Goal: Information Seeking & Learning: Learn about a topic

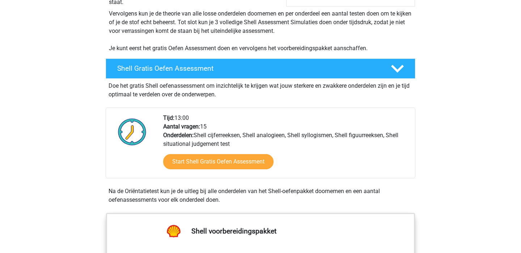
scroll to position [158, 0]
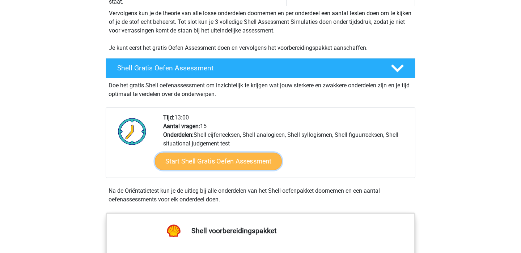
click at [183, 166] on link "Start Shell Gratis Oefen Assessment" at bounding box center [218, 161] width 127 height 17
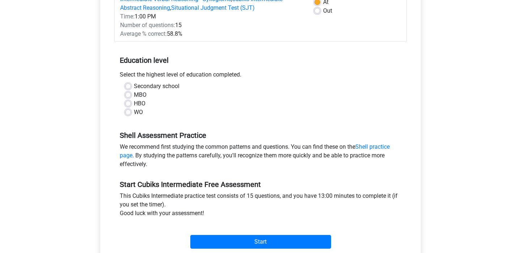
scroll to position [125, 0]
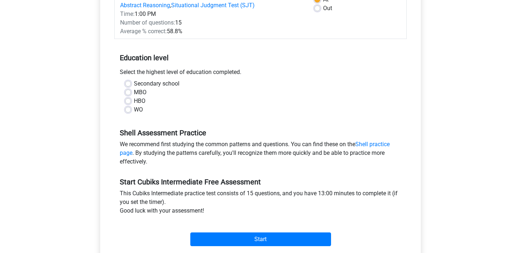
click at [138, 109] on font "WO" at bounding box center [138, 109] width 9 height 7
click at [131, 109] on input "WO" at bounding box center [128, 109] width 6 height 7
radio input "true"
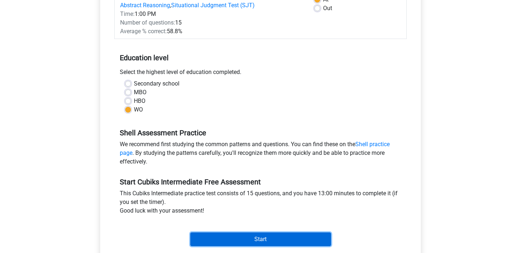
click at [253, 234] on input "Start" at bounding box center [260, 240] width 141 height 14
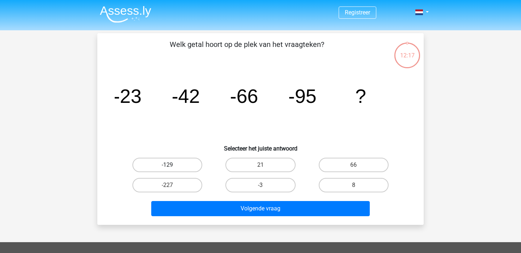
click at [196, 164] on label "-129" at bounding box center [167, 165] width 70 height 14
click at [172, 165] on input "-129" at bounding box center [169, 167] width 5 height 5
radio input "true"
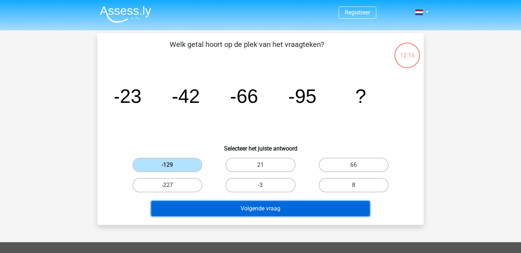
click at [224, 209] on button "Volgende vraag" at bounding box center [260, 208] width 219 height 15
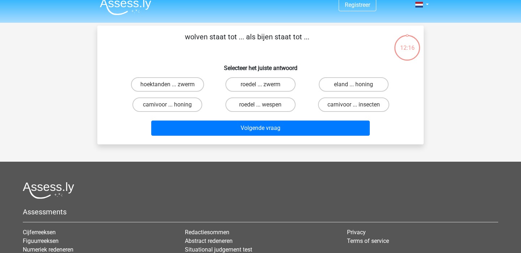
scroll to position [1, 0]
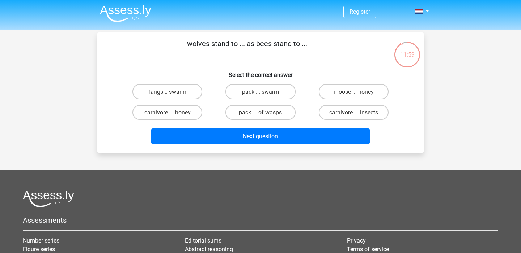
click at [251, 47] on font "wolves stand to ... as bees stand to ..." at bounding box center [247, 43] width 120 height 9
click at [268, 47] on font "wolves stand to ... as bees stand to ..." at bounding box center [247, 43] width 120 height 9
click at [248, 118] on label "pack ... of wasps" at bounding box center [260, 112] width 70 height 15
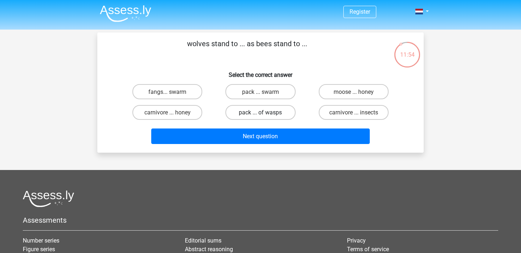
click at [260, 117] on input "pack ... of wasps" at bounding box center [262, 114] width 5 height 5
radio input "true"
click at [344, 117] on label "carnivore ... insects" at bounding box center [353, 112] width 70 height 15
click at [353, 117] on input "carnivore ... insects" at bounding box center [355, 114] width 5 height 5
radio input "true"
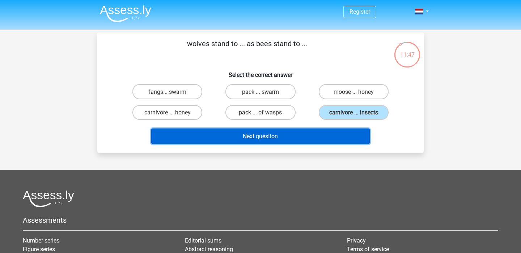
click at [291, 130] on button "Next question" at bounding box center [260, 137] width 219 height 16
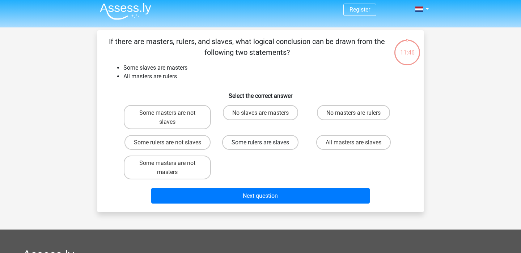
scroll to position [2, 0]
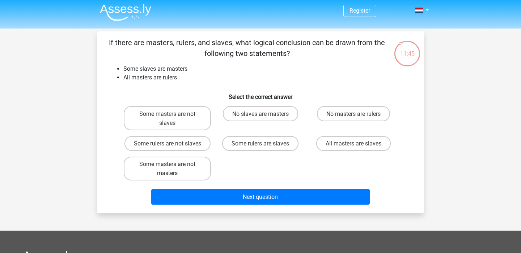
click at [206, 51] on font "If there are masters, rulers, and slaves, what logical conclusion can be drawn …" at bounding box center [247, 48] width 276 height 20
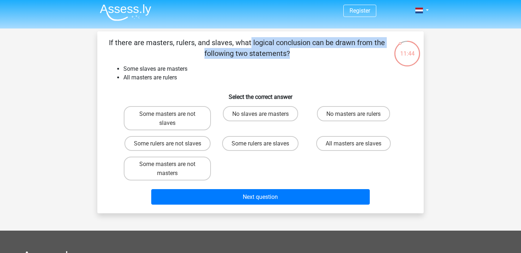
click at [206, 51] on font "If there are masters, rulers, and slaves, what logical conclusion can be drawn …" at bounding box center [247, 48] width 276 height 20
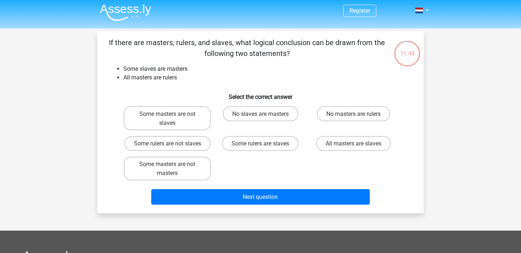
click at [206, 47] on font "If there are masters, rulers, and slaves, what logical conclusion can be drawn …" at bounding box center [247, 48] width 276 height 20
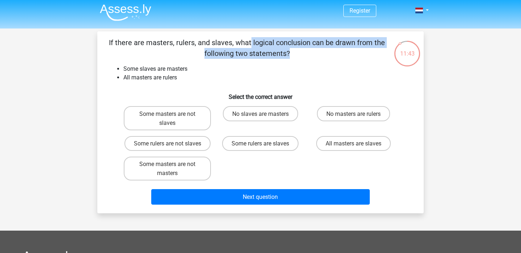
click at [206, 47] on font "If there are masters, rulers, and slaves, what logical conclusion can be drawn …" at bounding box center [247, 48] width 276 height 20
click at [212, 49] on font "If there are masters, rulers, and slaves, what logical conclusion can be drawn …" at bounding box center [247, 48] width 276 height 20
click at [208, 148] on label "Some rulers are not slaves" at bounding box center [167, 143] width 86 height 15
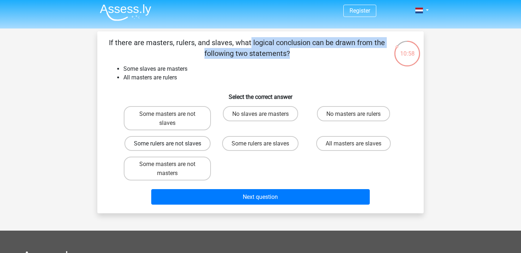
click at [172, 148] on input "Some rulers are not slaves" at bounding box center [169, 146] width 5 height 5
radio input "true"
click at [240, 148] on label "Some rulers are slaves" at bounding box center [260, 143] width 76 height 15
click at [260, 148] on input "Some rulers are slaves" at bounding box center [262, 146] width 5 height 5
radio input "true"
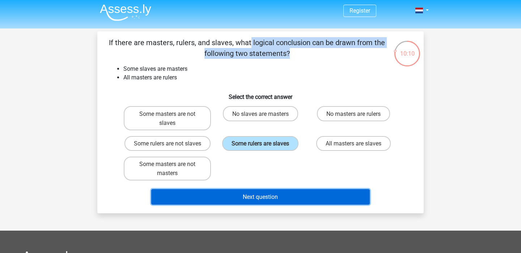
click at [248, 197] on font "Next question" at bounding box center [260, 197] width 35 height 7
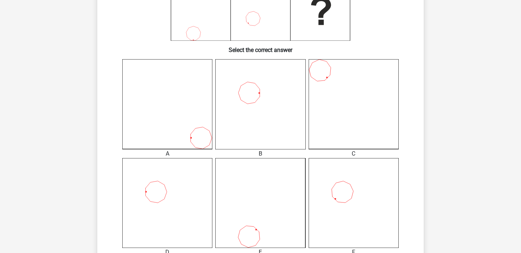
scroll to position [184, 0]
click at [157, 183] on icon at bounding box center [167, 201] width 90 height 90
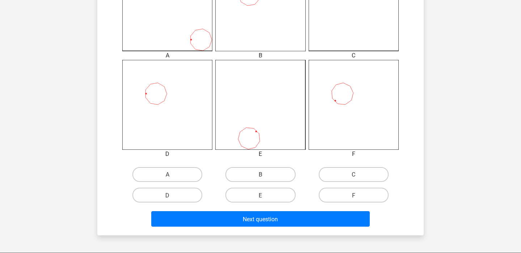
scroll to position [244, 0]
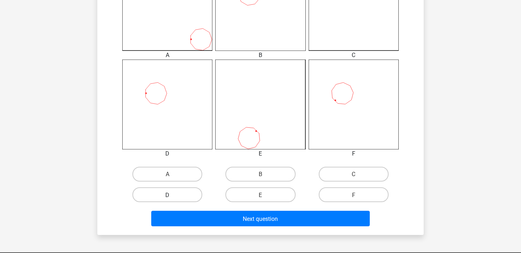
click at [180, 193] on label "D" at bounding box center [167, 195] width 70 height 15
click at [172, 195] on input "D" at bounding box center [169, 197] width 5 height 5
radio input "true"
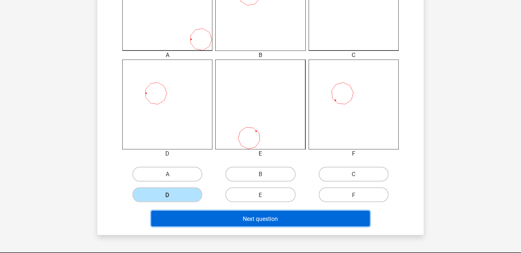
click at [219, 218] on button "Next question" at bounding box center [260, 219] width 219 height 16
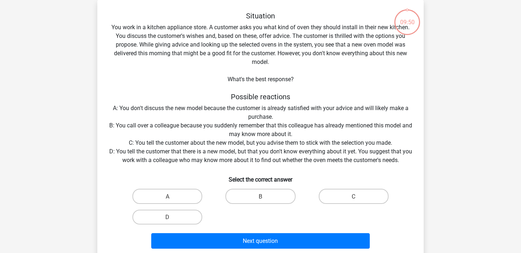
scroll to position [33, 0]
click at [202, 39] on font "You work in a kitchen appliance store. A customer asks you what kind of oven th…" at bounding box center [260, 45] width 298 height 42
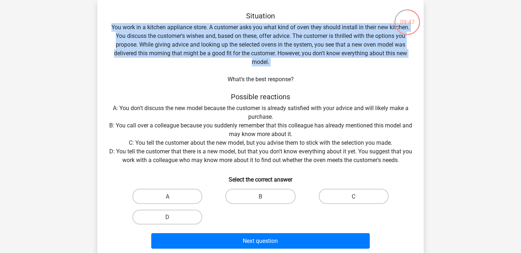
click at [202, 39] on font "You work in a kitchen appliance store. A customer asks you what kind of oven th…" at bounding box center [260, 45] width 298 height 42
click at [203, 40] on div "Situation You work in a kitchen appliance store. A customer asks you what kind …" at bounding box center [260, 132] width 320 height 240
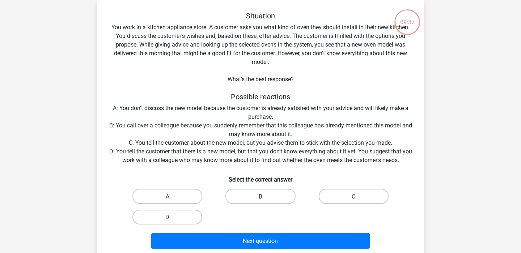
click at [209, 54] on font "You work in a kitchen appliance store. A customer asks you what kind of oven th…" at bounding box center [260, 45] width 298 height 42
click at [215, 142] on font "C: You tell the customer about the new model, but you advise them to stick with…" at bounding box center [260, 143] width 263 height 7
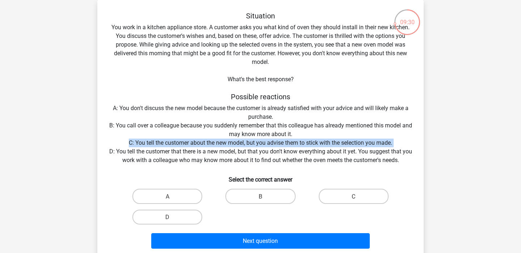
click at [215, 142] on font "C: You tell the customer about the new model, but you advise them to stick with…" at bounding box center [260, 143] width 263 height 7
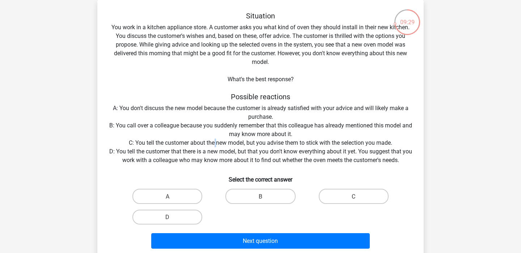
click at [215, 142] on font "C: You tell the customer about the new model, but you advise them to stick with…" at bounding box center [260, 143] width 263 height 7
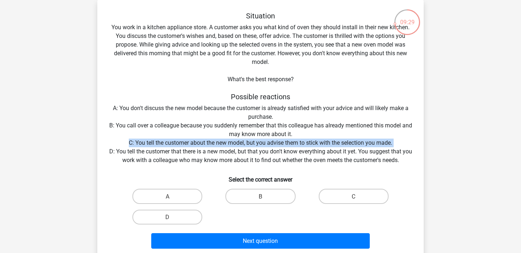
click at [215, 142] on font "C: You tell the customer about the new model, but you advise them to stick with…" at bounding box center [260, 143] width 263 height 7
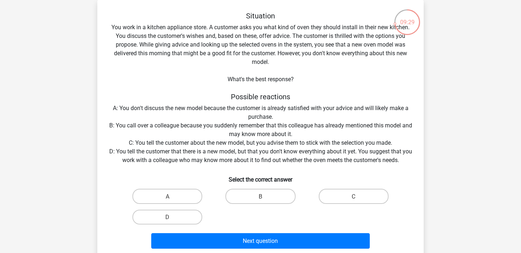
click at [207, 151] on font "D: You tell the customer that there is a new model, but that you don't know eve…" at bounding box center [260, 156] width 303 height 16
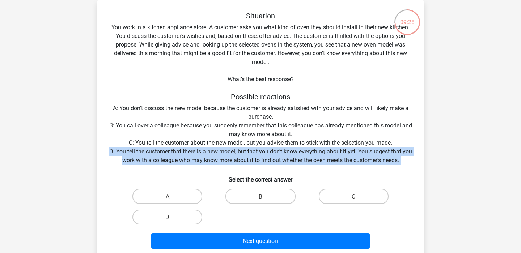
click at [207, 151] on font "D: You tell the customer that there is a new model, but that you don't know eve…" at bounding box center [260, 156] width 303 height 16
click at [218, 151] on font "D: You tell the customer that there is a new model, but that you don't know eve…" at bounding box center [260, 156] width 303 height 16
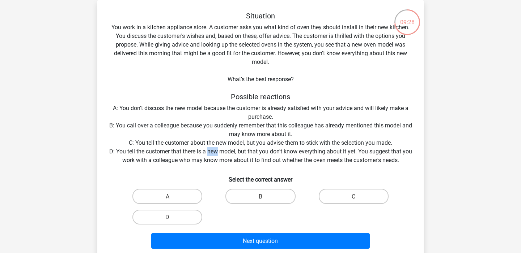
click at [218, 151] on font "D: You tell the customer that there is a new model, but that you don't know eve…" at bounding box center [260, 156] width 303 height 16
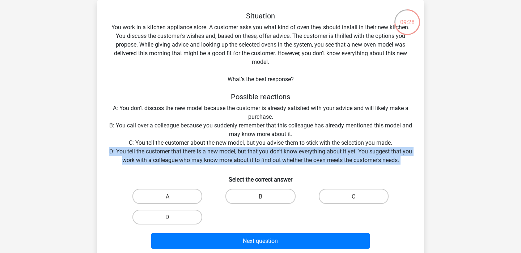
click at [218, 151] on font "D: You tell the customer that there is a new model, but that you don't know eve…" at bounding box center [260, 156] width 303 height 16
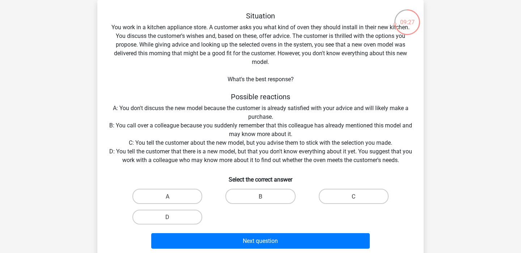
click at [218, 151] on font "D: You tell the customer that there is a new model, but that you don't know eve…" at bounding box center [260, 156] width 303 height 16
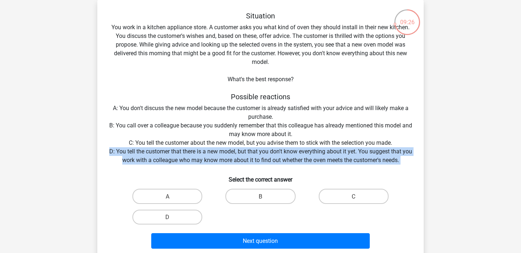
click at [218, 151] on font "D: You tell the customer that there is a new model, but that you don't know eve…" at bounding box center [260, 156] width 303 height 16
click at [224, 154] on font "D: You tell the customer that there is a new model, but that you don't know eve…" at bounding box center [260, 156] width 303 height 16
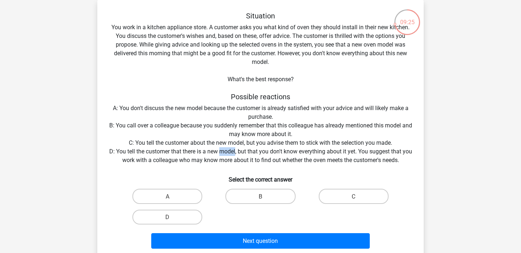
click at [224, 154] on font "D: You tell the customer that there is a new model, but that you don't know eve…" at bounding box center [260, 156] width 303 height 16
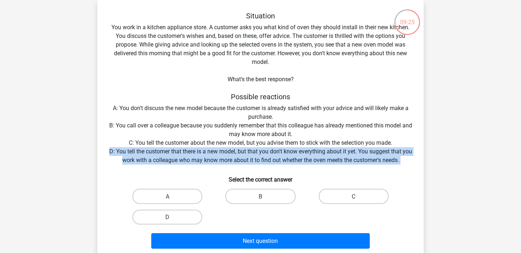
click at [224, 154] on font "D: You tell the customer that there is a new model, but that you don't know eve…" at bounding box center [260, 156] width 303 height 16
click at [166, 217] on font "D" at bounding box center [167, 217] width 4 height 7
click at [167, 217] on input "D" at bounding box center [169, 219] width 5 height 5
radio input "true"
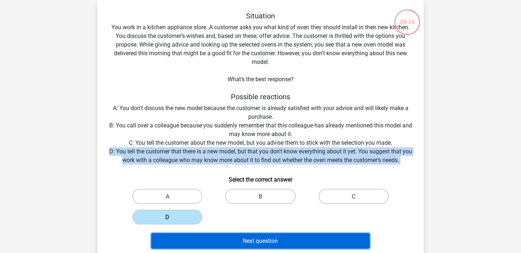
click at [194, 234] on button "Next question" at bounding box center [260, 242] width 219 height 16
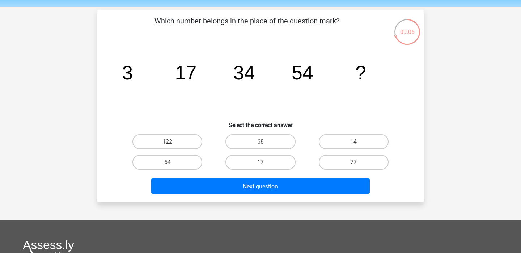
scroll to position [22, 0]
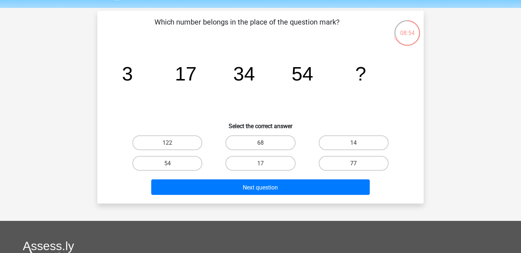
click at [340, 158] on label "77" at bounding box center [353, 163] width 70 height 15
click at [353, 163] on input "77" at bounding box center [355, 165] width 5 height 5
radio input "true"
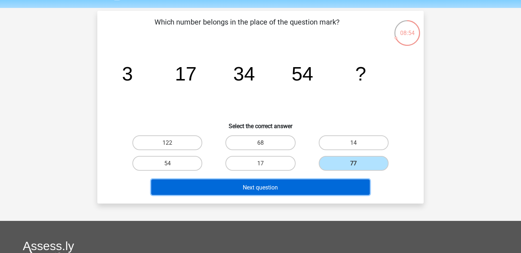
click at [301, 185] on button "Next question" at bounding box center [260, 188] width 219 height 16
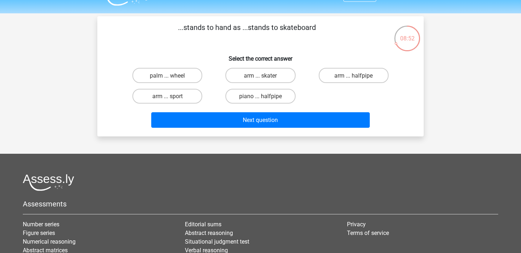
scroll to position [15, 0]
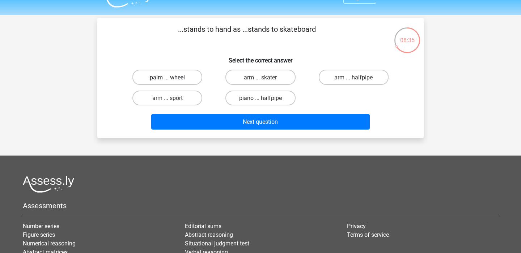
click at [184, 77] on font "palm ... wheel" at bounding box center [167, 77] width 35 height 7
click at [172, 77] on input "palm ... wheel" at bounding box center [169, 79] width 5 height 5
radio input "true"
click at [243, 84] on label "arm ... skater" at bounding box center [260, 77] width 70 height 15
click at [260, 82] on input "arm ... skater" at bounding box center [262, 79] width 5 height 5
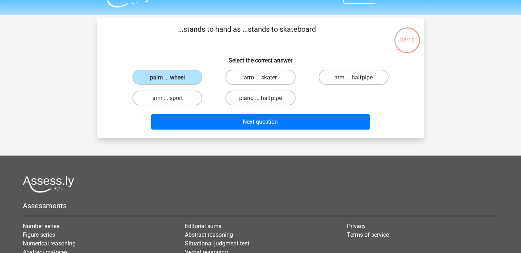
radio input "true"
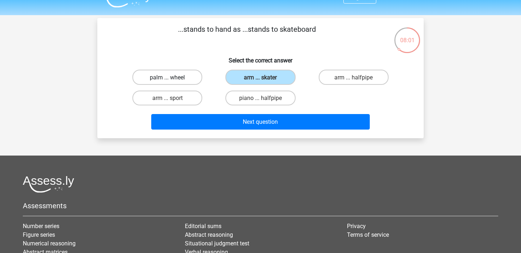
click at [190, 84] on label "palm ... wheel" at bounding box center [167, 77] width 70 height 15
click at [172, 82] on input "palm ... wheel" at bounding box center [169, 79] width 5 height 5
radio input "true"
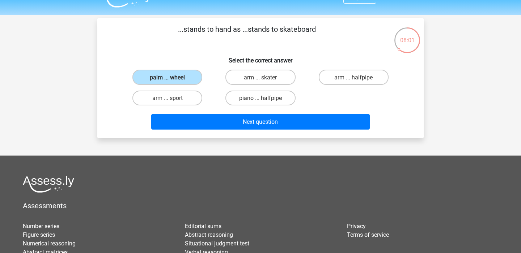
click at [201, 111] on div "Next question" at bounding box center [260, 120] width 303 height 24
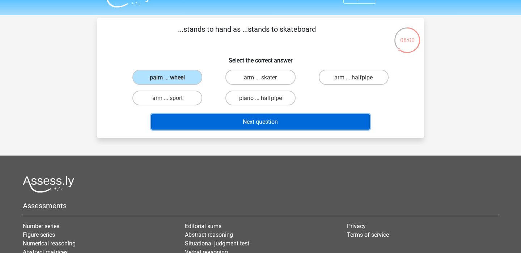
click at [204, 121] on button "Next question" at bounding box center [260, 122] width 219 height 16
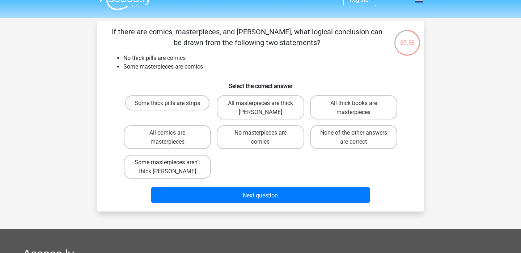
scroll to position [12, 0]
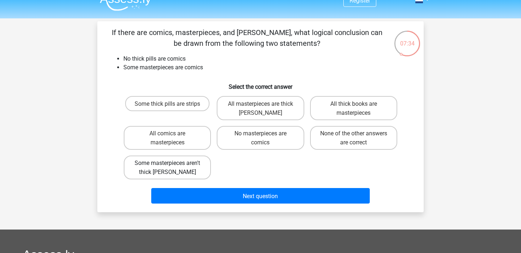
click at [176, 175] on font "Some masterpieces aren't thick tomes" at bounding box center [166, 168] width 65 height 16
click at [172, 168] on input "Some masterpieces aren't thick tomes" at bounding box center [169, 165] width 5 height 5
radio input "true"
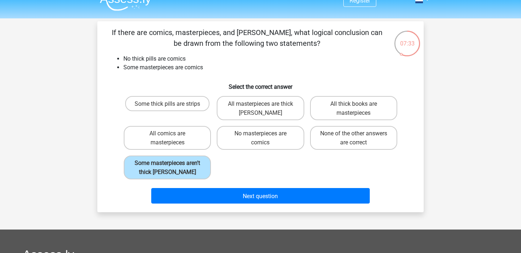
click at [227, 176] on div "Some thick pills are strips All masterpieces are thick tomes All thick books ar…" at bounding box center [260, 137] width 279 height 89
click at [367, 143] on label "None of the other answers are correct" at bounding box center [353, 138] width 87 height 24
click at [358, 138] on input "None of the other answers are correct" at bounding box center [355, 135] width 5 height 5
radio input "true"
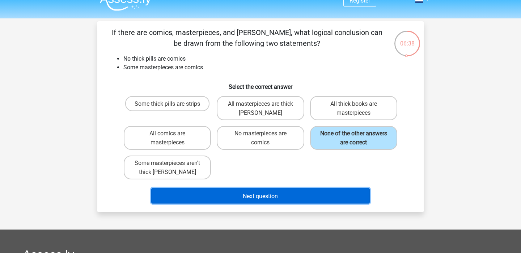
click at [326, 197] on button "Next question" at bounding box center [260, 196] width 219 height 16
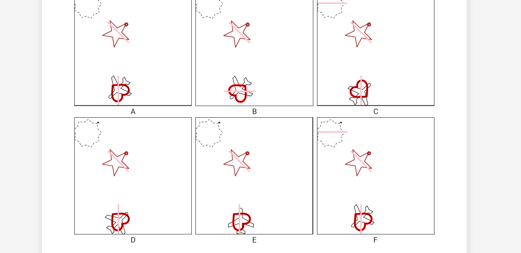
scroll to position [160, 0]
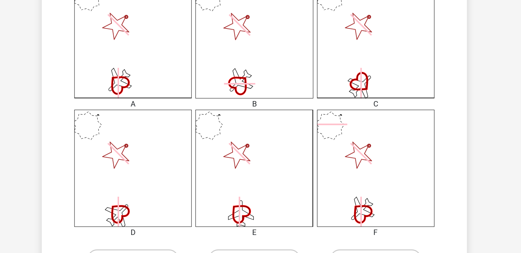
click at [344, 234] on div "F" at bounding box center [353, 237] width 101 height 9
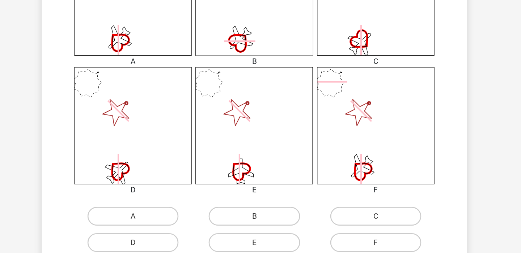
scroll to position [193, 0]
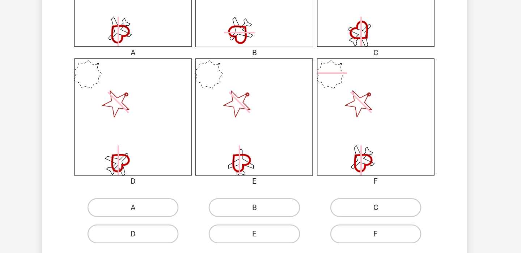
click at [339, 221] on label "C" at bounding box center [353, 218] width 70 height 14
click at [353, 221] on input "C" at bounding box center [355, 220] width 5 height 5
radio input "true"
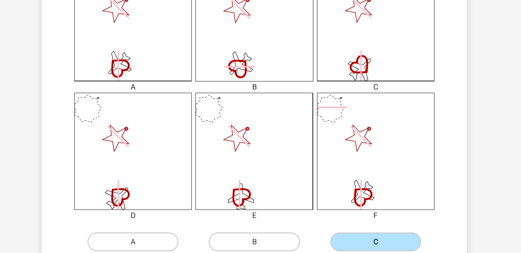
scroll to position [179, 0]
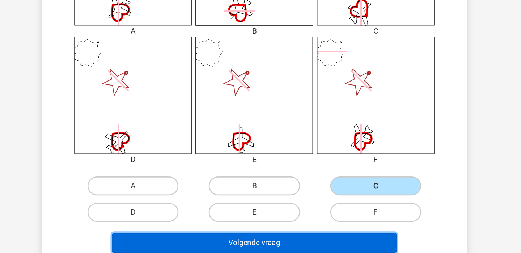
click at [307, 240] on button "Volgende vraag" at bounding box center [260, 245] width 219 height 15
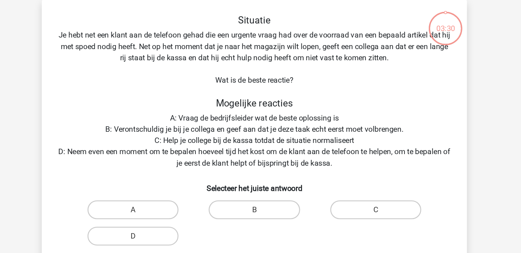
scroll to position [33, 0]
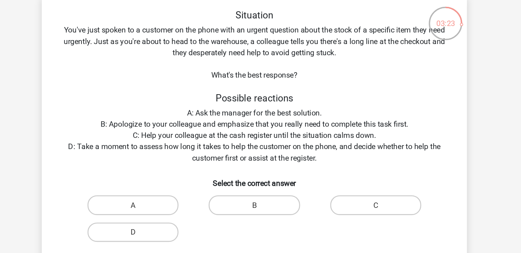
click at [285, 29] on font "You've just spoken to a customer on the phone with an urgent question about the…" at bounding box center [260, 36] width 292 height 24
click at [284, 39] on font "You've just spoken to a customer on the phone with an urgent question about the…" at bounding box center [260, 36] width 292 height 24
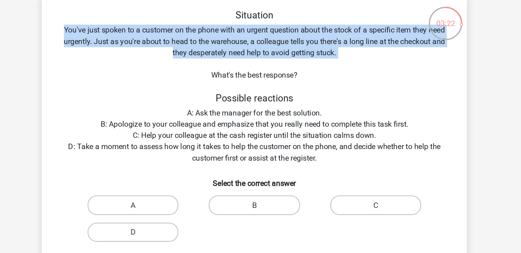
click at [284, 39] on font "You've just spoken to a customer on the phone with an urgent question about the…" at bounding box center [260, 36] width 292 height 24
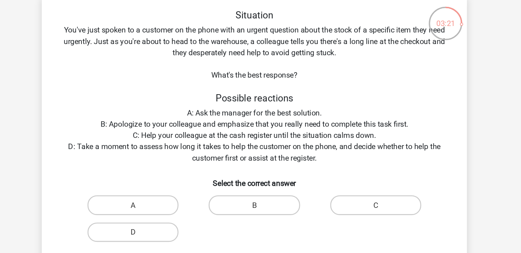
click at [284, 39] on font "You've just spoken to a customer on the phone with an urgent question about the…" at bounding box center [260, 36] width 292 height 24
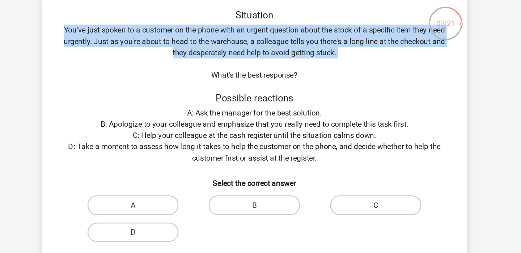
click at [284, 39] on font "You've just spoken to a customer on the phone with an urgent question about the…" at bounding box center [260, 36] width 292 height 24
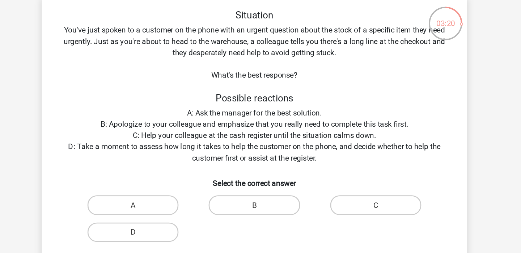
click at [284, 39] on font "You've just spoken to a customer on the phone with an urgent question about the…" at bounding box center [260, 36] width 292 height 24
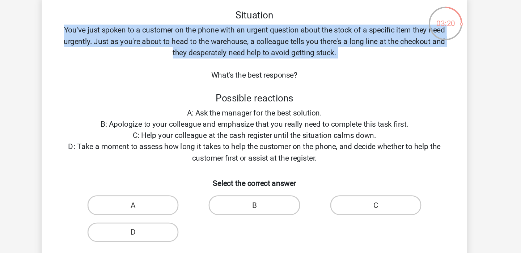
click at [284, 39] on font "You've just spoken to a customer on the phone with an urgent question about the…" at bounding box center [260, 36] width 292 height 24
click at [271, 94] on font "A: Ask the manager for the best solution." at bounding box center [260, 90] width 103 height 7
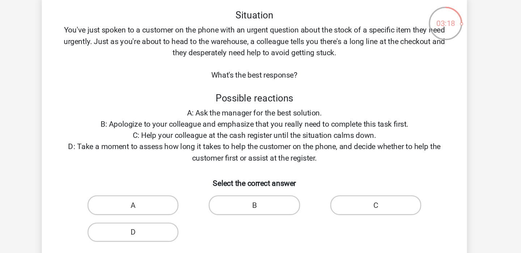
click at [271, 94] on font "A: Ask the manager for the best solution." at bounding box center [260, 90] width 103 height 7
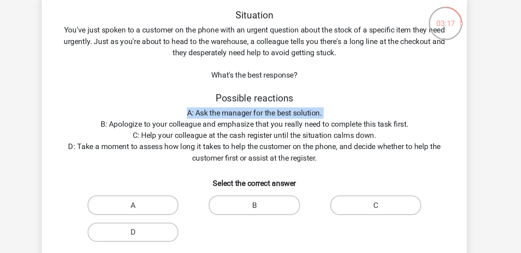
click at [271, 102] on font "B: Apologize to your colleague and emphasize that you really need to complete t…" at bounding box center [260, 99] width 236 height 7
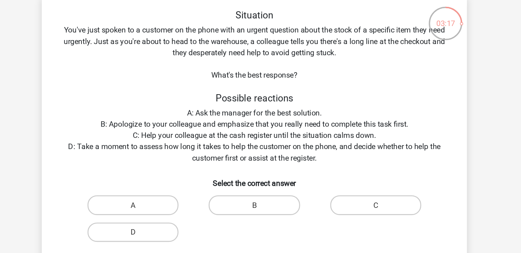
click at [271, 102] on font "B: Apologize to your colleague and emphasize that you really need to complete t…" at bounding box center [260, 99] width 236 height 7
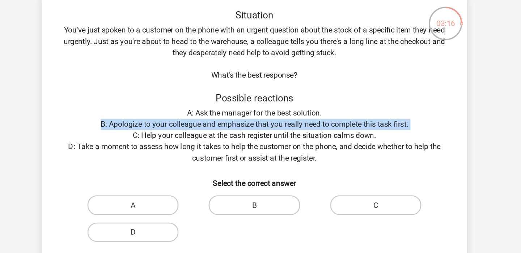
click at [270, 110] on font "C: Help your colleague at the cash register until the situation calms down." at bounding box center [260, 108] width 187 height 7
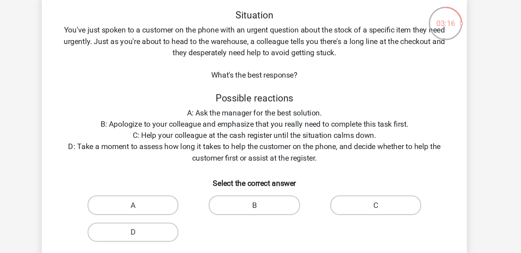
click at [270, 110] on font "C: Help your colleague at the cash register until the situation calms down." at bounding box center [260, 108] width 187 height 7
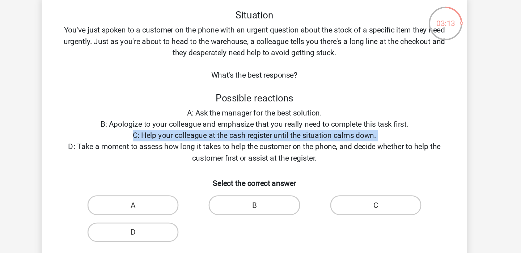
click at [271, 114] on font "D: Take a moment to assess how long it takes to help the customer on the phone,…" at bounding box center [260, 122] width 286 height 16
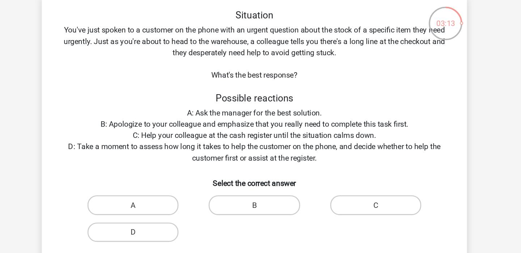
click at [271, 114] on font "D: Take a moment to assess how long it takes to help the customer on the phone,…" at bounding box center [260, 122] width 286 height 16
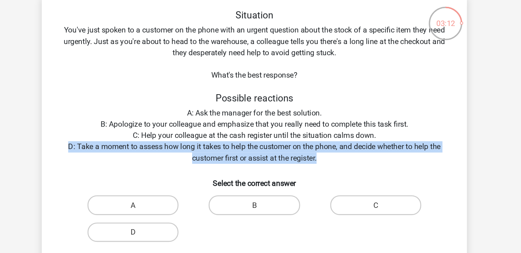
click at [271, 114] on font "D: Take a moment to assess how long it takes to help the customer on the phone,…" at bounding box center [260, 122] width 286 height 16
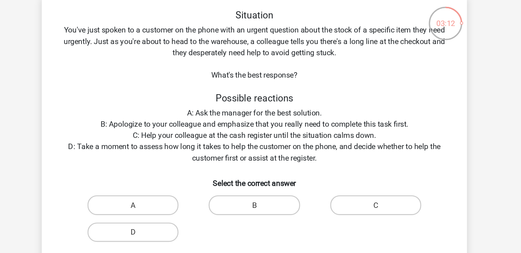
click at [271, 114] on font "D: Take a moment to assess how long it takes to help the customer on the phone,…" at bounding box center [260, 122] width 286 height 16
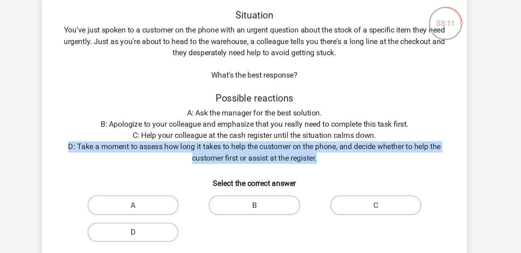
click at [187, 176] on label "D" at bounding box center [167, 182] width 70 height 15
click at [172, 183] on input "D" at bounding box center [169, 185] width 5 height 5
radio input "true"
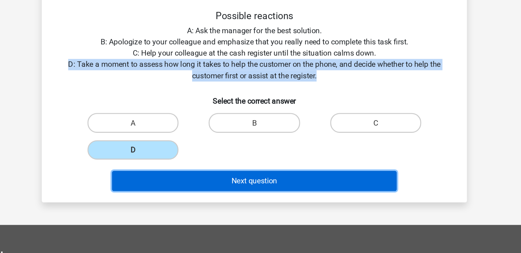
click at [211, 202] on button "Next question" at bounding box center [260, 198] width 219 height 16
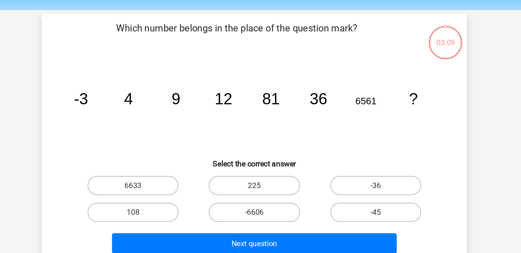
scroll to position [21, 0]
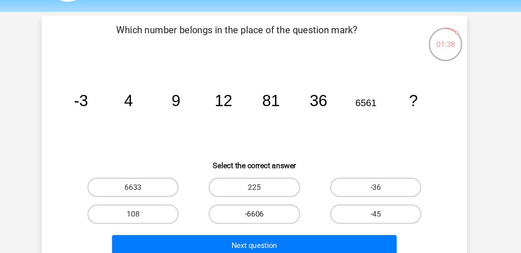
click at [244, 163] on label "-6606" at bounding box center [260, 164] width 70 height 15
click at [260, 164] on input "-6606" at bounding box center [262, 166] width 5 height 5
radio input "true"
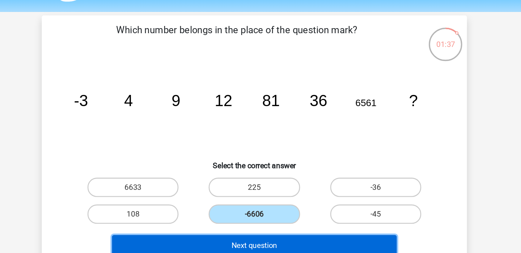
click at [248, 185] on button "Next question" at bounding box center [260, 189] width 219 height 16
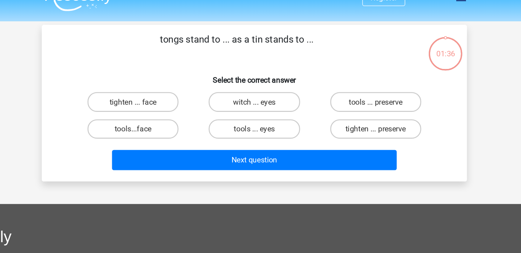
scroll to position [14, 0]
click at [342, 99] on font "tighten ... preserve" at bounding box center [353, 99] width 46 height 7
click at [353, 99] on input "tighten ... preserve" at bounding box center [355, 101] width 5 height 5
radio input "true"
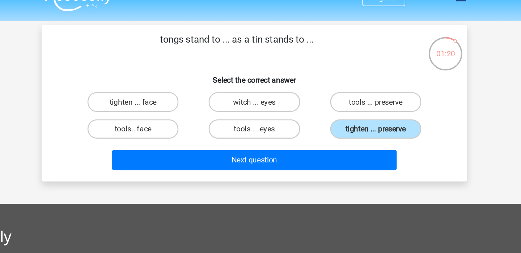
click at [282, 68] on div "witch ... eyes" at bounding box center [260, 78] width 93 height 21
click at [320, 71] on div "tools ... preserve" at bounding box center [353, 78] width 87 height 15
click at [332, 79] on label "tools ... preserve" at bounding box center [353, 78] width 70 height 15
click at [353, 79] on input "tools ... preserve" at bounding box center [355, 80] width 5 height 5
radio input "true"
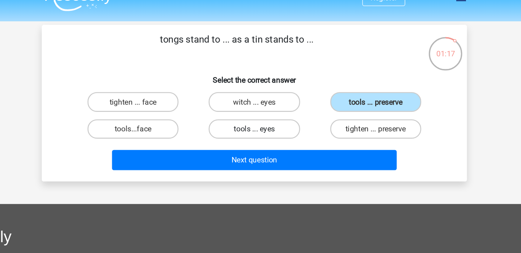
click at [270, 101] on font "tools ... eyes" at bounding box center [259, 99] width 31 height 7
click at [265, 101] on input "tools ... eyes" at bounding box center [262, 101] width 5 height 5
radio input "true"
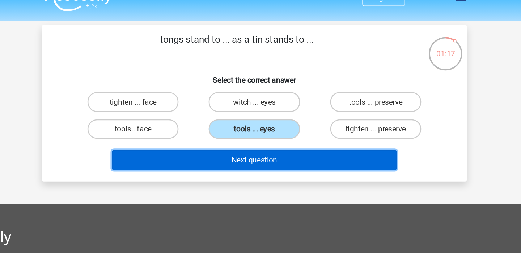
click at [262, 124] on font "Next question" at bounding box center [260, 123] width 35 height 7
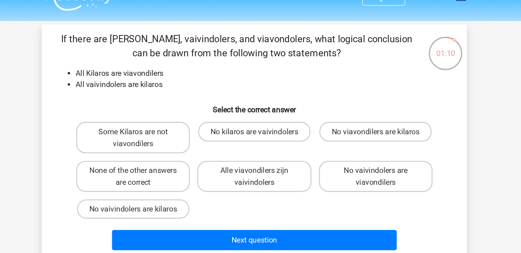
click at [328, 58] on li "All Kilaros are viavondilers" at bounding box center [267, 56] width 288 height 9
click at [291, 140] on label "Alle viavondilers zijn vaivindolers" at bounding box center [260, 136] width 87 height 24
click at [265, 136] on input "Alle viavondilers zijn vaivindolers" at bounding box center [262, 133] width 5 height 5
radio input "true"
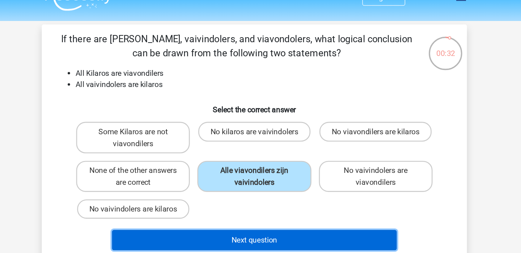
click at [304, 184] on button "Next question" at bounding box center [260, 185] width 219 height 16
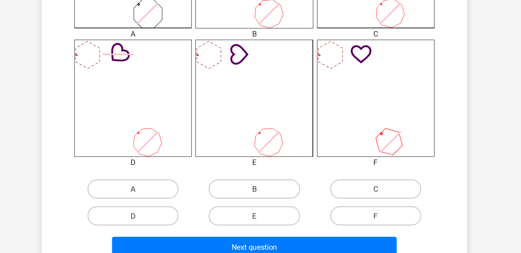
scroll to position [224, 0]
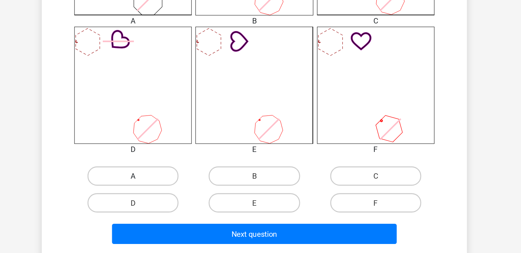
click at [196, 198] on label "A" at bounding box center [167, 194] width 70 height 15
click at [172, 198] on input "A" at bounding box center [169, 196] width 5 height 5
radio input "true"
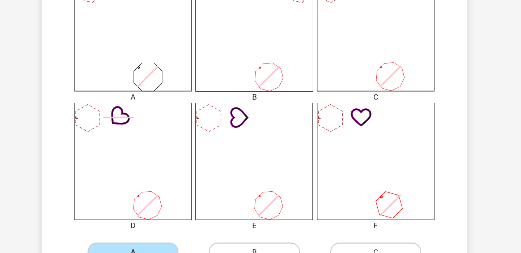
scroll to position [221, 0]
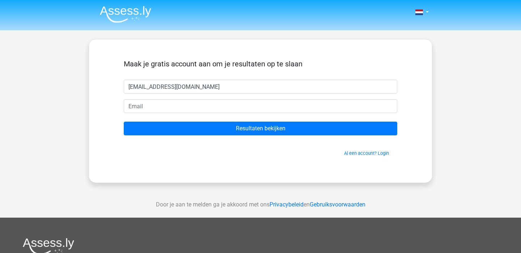
type input "chocholic134@gmail.com"
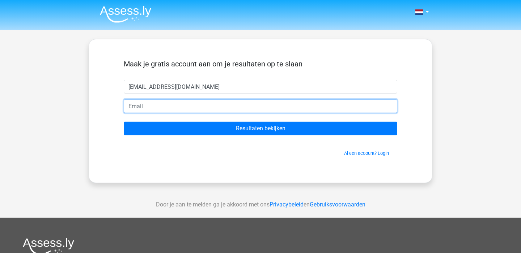
click at [196, 105] on input "email" at bounding box center [260, 106] width 273 height 14
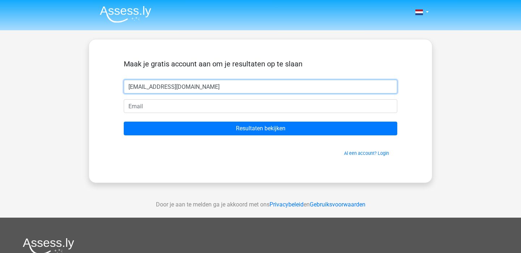
click at [187, 90] on input "[EMAIL_ADDRESS][DOMAIN_NAME]" at bounding box center [260, 87] width 273 height 14
type input "[PERSON_NAME]"
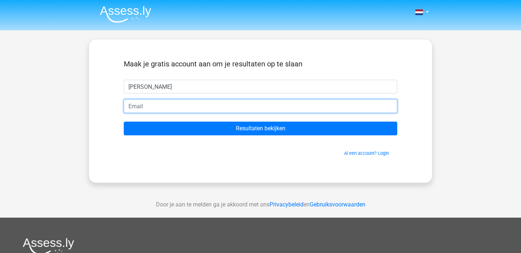
click at [176, 111] on input "email" at bounding box center [260, 106] width 273 height 14
paste input "[EMAIL_ADDRESS][DOMAIN_NAME]"
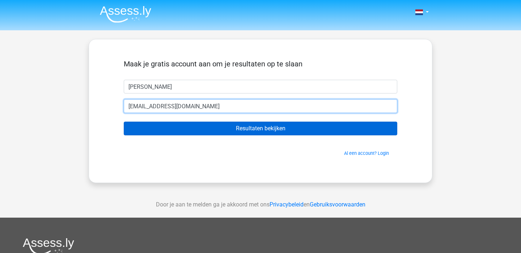
type input "[EMAIL_ADDRESS][DOMAIN_NAME]"
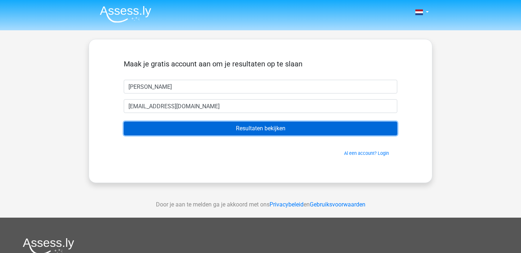
click at [193, 130] on input "Resultaten bekijken" at bounding box center [260, 129] width 273 height 14
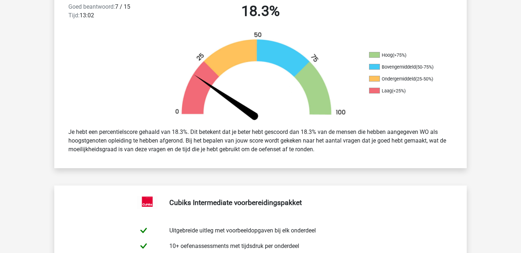
scroll to position [197, 0]
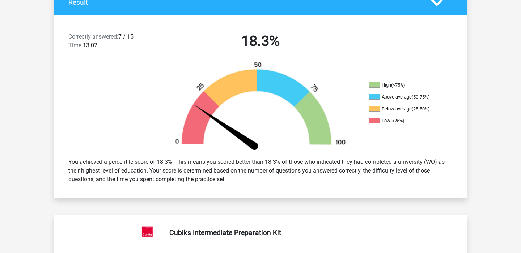
click at [146, 179] on font "You achieved a percentile score of 18.3%. This means you scored better than 18.…" at bounding box center [256, 171] width 376 height 24
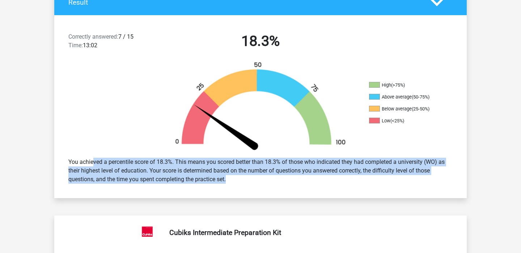
click at [146, 179] on font "You achieved a percentile score of 18.3%. This means you scored better than 18.…" at bounding box center [256, 171] width 376 height 24
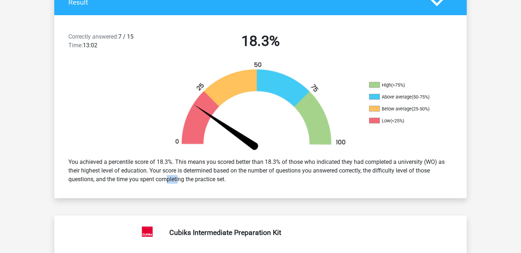
click at [146, 179] on font "You achieved a percentile score of 18.3%. This means you scored better than 18.…" at bounding box center [256, 171] width 376 height 24
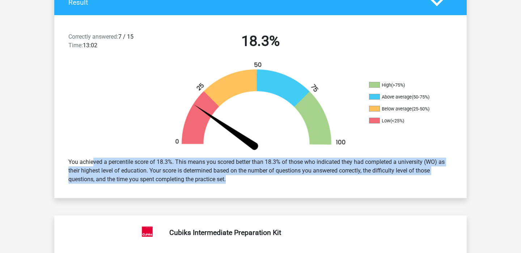
click at [146, 179] on font "You achieved a percentile score of 18.3%. This means you scored better than 18.…" at bounding box center [256, 171] width 376 height 24
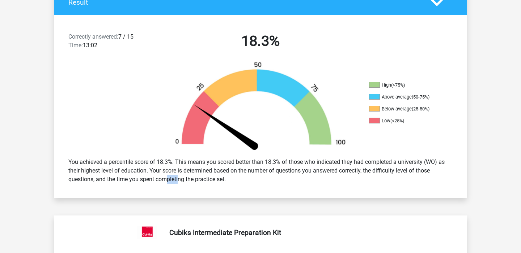
click at [146, 179] on font "You achieved a percentile score of 18.3%. This means you scored better than 18.…" at bounding box center [256, 171] width 376 height 24
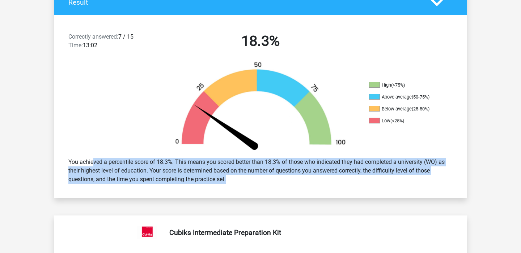
click at [146, 179] on font "You achieved a percentile score of 18.3%. This means you scored better than 18.…" at bounding box center [256, 171] width 376 height 24
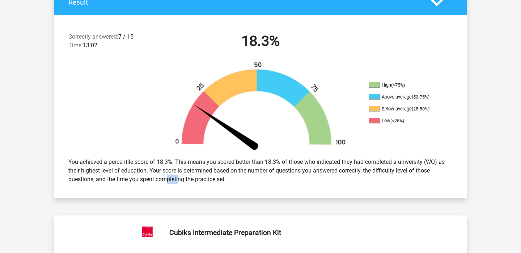
click at [146, 179] on font "You achieved a percentile score of 18.3%. This means you scored better than 18.…" at bounding box center [256, 171] width 376 height 24
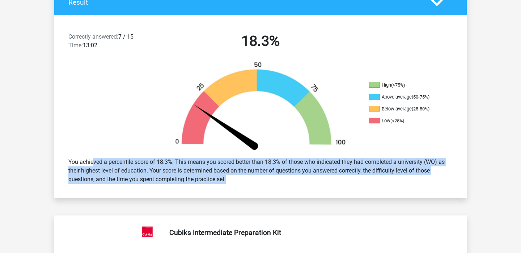
click at [146, 179] on font "You achieved a percentile score of 18.3%. This means you scored better than 18.…" at bounding box center [256, 171] width 376 height 24
click at [147, 174] on font "You achieved a percentile score of 18.3%. This means you scored better than 18.…" at bounding box center [256, 171] width 376 height 24
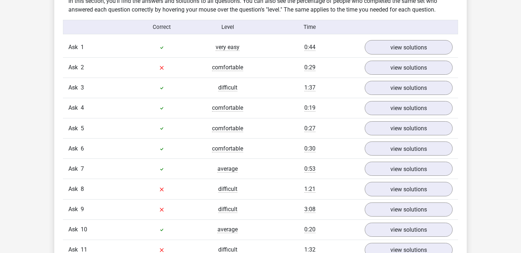
scroll to position [820, 0]
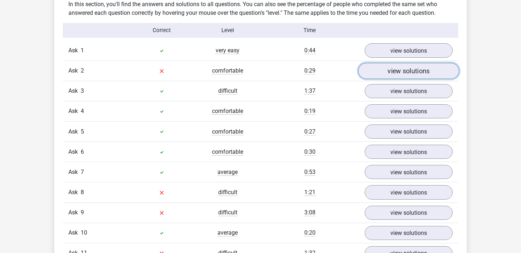
click at [393, 73] on font "view solutions" at bounding box center [408, 71] width 42 height 8
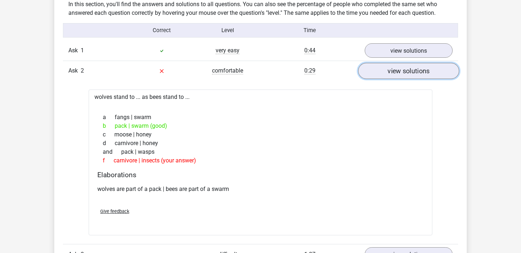
click at [393, 73] on font "view solutions" at bounding box center [408, 71] width 42 height 8
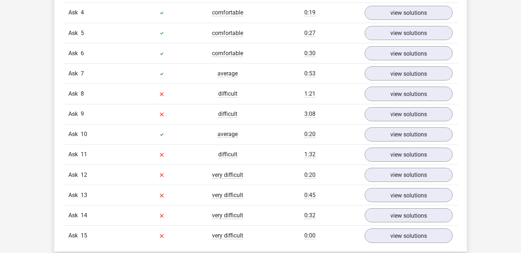
scroll to position [902, 0]
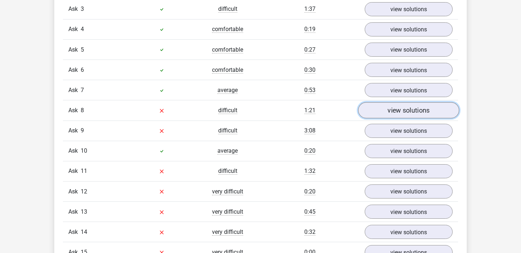
click at [379, 119] on link "view solutions" at bounding box center [408, 111] width 101 height 16
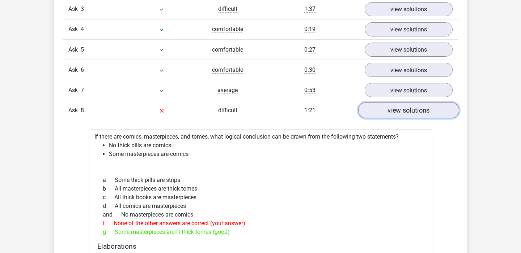
click at [379, 119] on link "view solutions" at bounding box center [408, 111] width 101 height 16
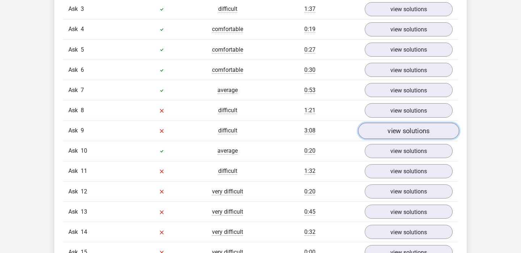
click at [379, 134] on link "view solutions" at bounding box center [408, 131] width 101 height 16
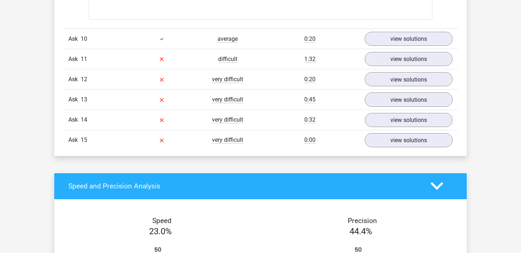
scroll to position [1678, 0]
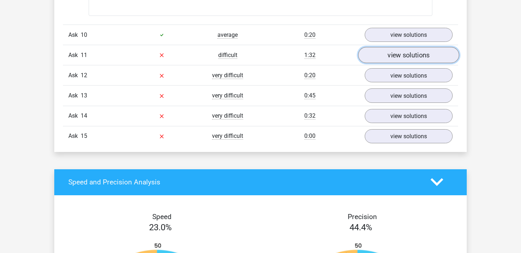
click at [399, 59] on font "view solutions" at bounding box center [408, 55] width 42 height 8
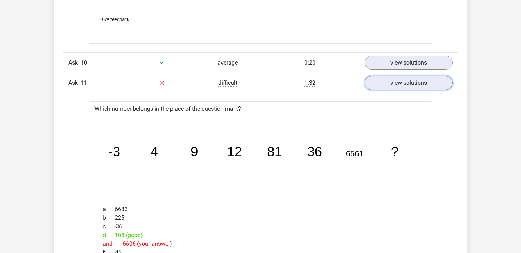
scroll to position [1653, 0]
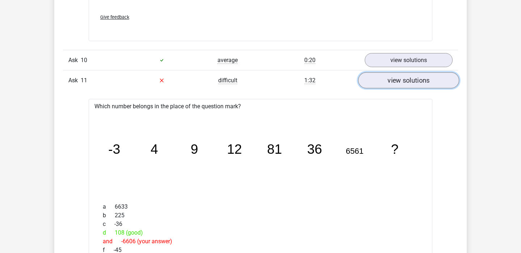
click at [419, 89] on link "view solutions" at bounding box center [408, 80] width 101 height 16
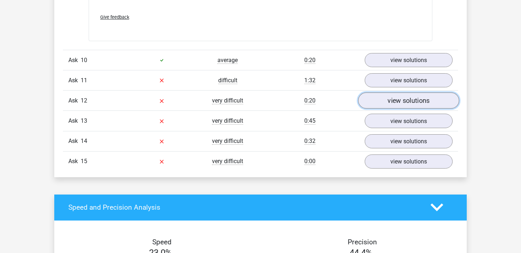
click at [406, 104] on font "view solutions" at bounding box center [408, 101] width 42 height 8
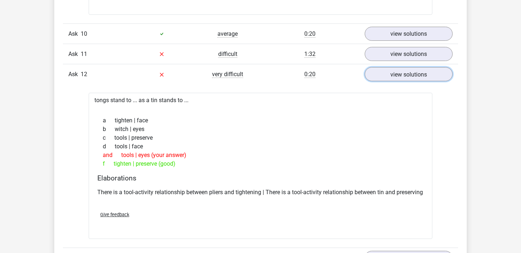
scroll to position [1690, 0]
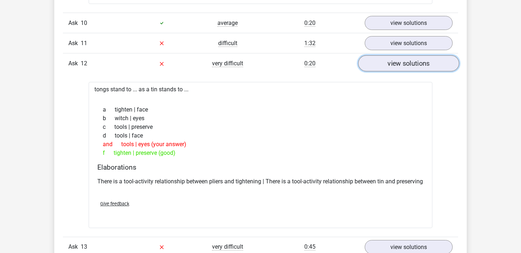
click at [397, 66] on font "view solutions" at bounding box center [408, 64] width 42 height 8
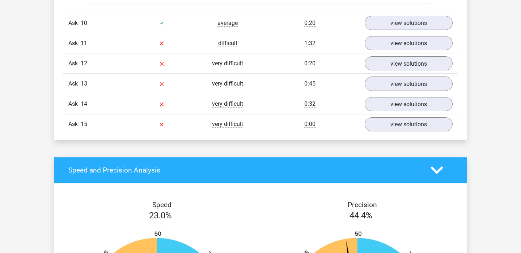
click at [389, 94] on div "Ask 13 very difficult 0:45 view solutions" at bounding box center [260, 83] width 395 height 20
click at [386, 92] on link "view solutions" at bounding box center [408, 84] width 101 height 16
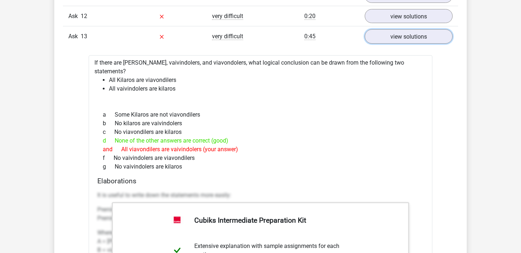
scroll to position [1738, 0]
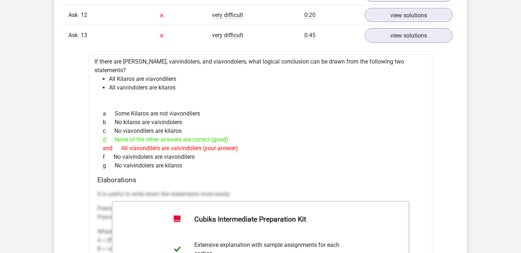
click at [220, 136] on font "None of the other answers are correct (good)" at bounding box center [172, 139] width 114 height 7
click at [227, 146] on font "All viavondilers are vaivindolers (your answer)" at bounding box center [179, 148] width 117 height 7
click at [386, 43] on link "view solutions" at bounding box center [408, 35] width 101 height 16
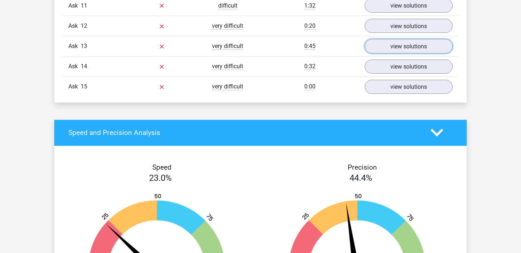
scroll to position [1720, 0]
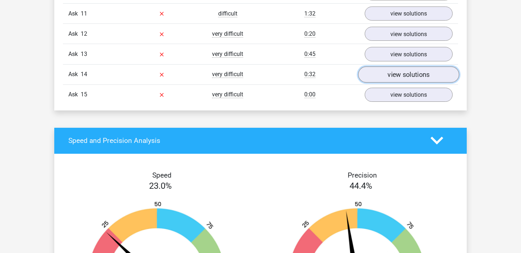
click at [380, 82] on link "view solutions" at bounding box center [408, 75] width 101 height 16
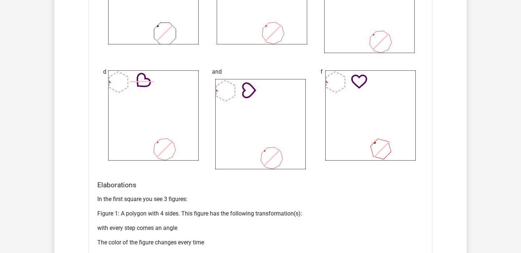
scroll to position [2027, 0]
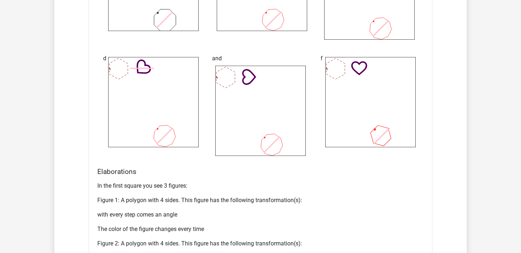
click at [237, 204] on font "Figure 1: A polygon with 4 sides. This figure has the following transformation(…" at bounding box center [199, 200] width 205 height 7
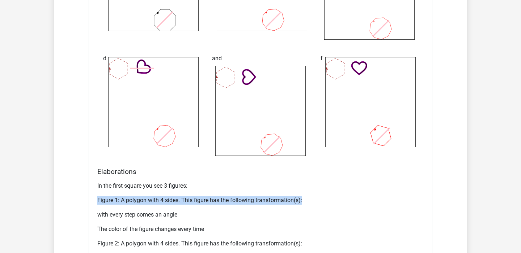
click at [237, 204] on font "Figure 1: A polygon with 4 sides. This figure has the following transformation(…" at bounding box center [199, 200] width 205 height 7
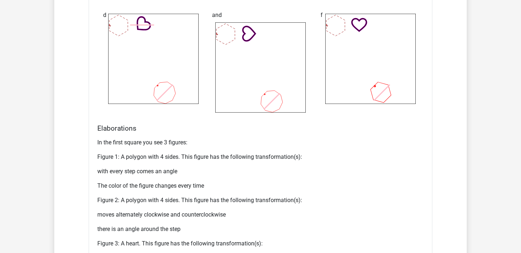
scroll to position [2076, 0]
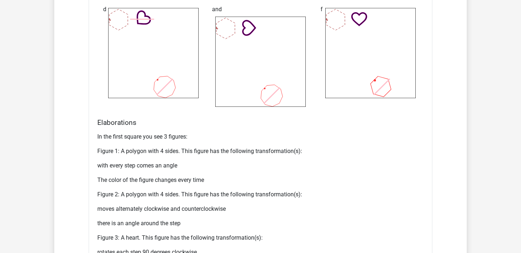
click at [211, 155] on font "Figure 1: A polygon with 4 sides. This figure has the following transformation(…" at bounding box center [199, 151] width 205 height 7
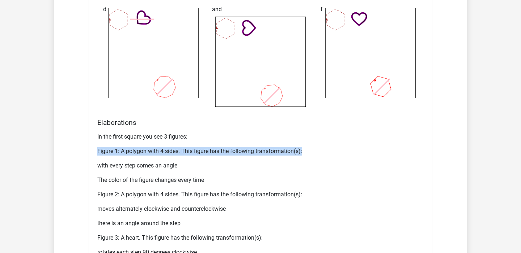
click at [211, 155] on font "Figure 1: A polygon with 4 sides. This figure has the following transformation(…" at bounding box center [199, 151] width 205 height 7
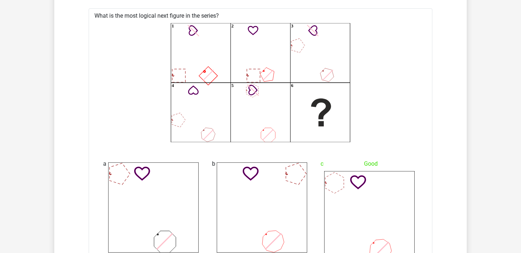
scroll to position [1805, 0]
click at [140, 94] on icon "1 2 3 4 5 6" at bounding box center [260, 82] width 320 height 119
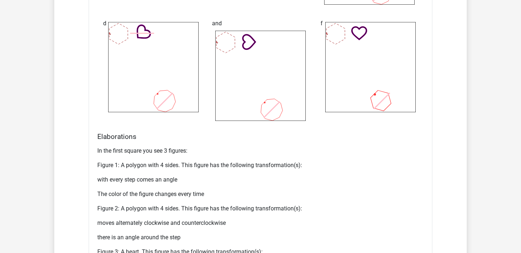
scroll to position [2070, 0]
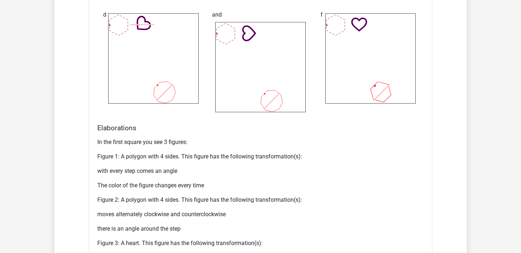
click at [184, 187] on font "The color of the figure changes every time" at bounding box center [150, 185] width 107 height 7
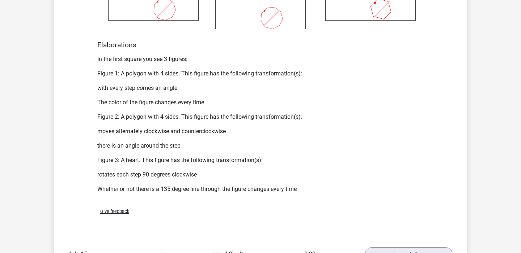
scroll to position [2155, 0]
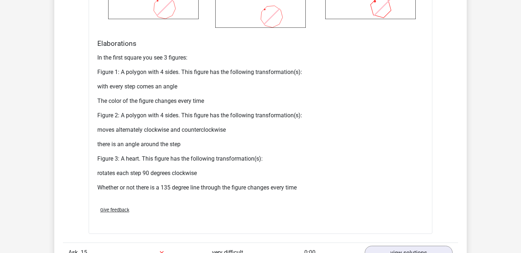
click at [167, 162] on font "Figure 3: A heart. This figure has the following transformation(s):" at bounding box center [179, 158] width 165 height 7
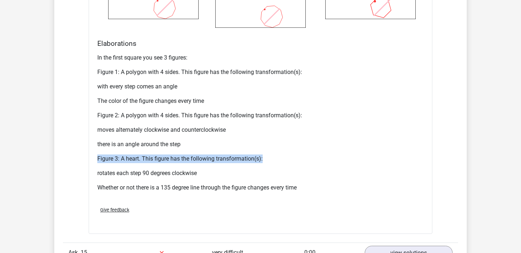
click at [167, 162] on font "Figure 3: A heart. This figure has the following transformation(s):" at bounding box center [179, 158] width 165 height 7
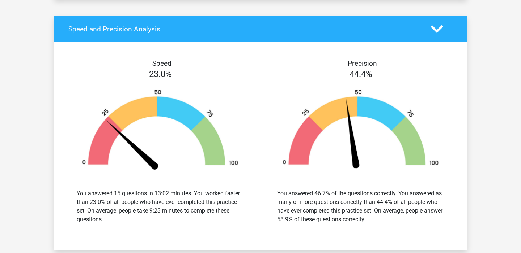
scroll to position [2364, 0]
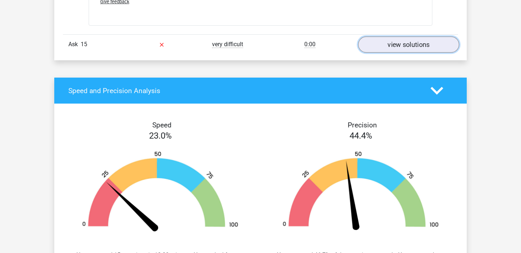
click at [410, 53] on link "view solutions" at bounding box center [408, 45] width 101 height 16
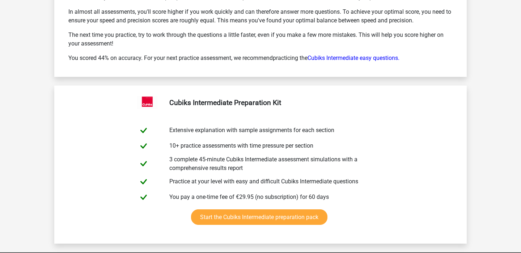
scroll to position [3409, 0]
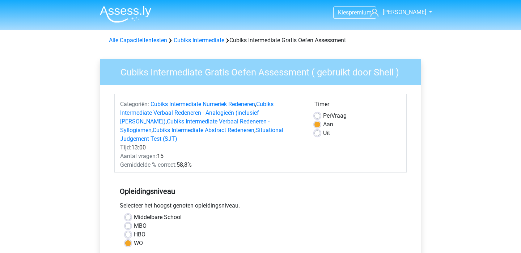
scroll to position [125, 0]
